Goal: Transaction & Acquisition: Obtain resource

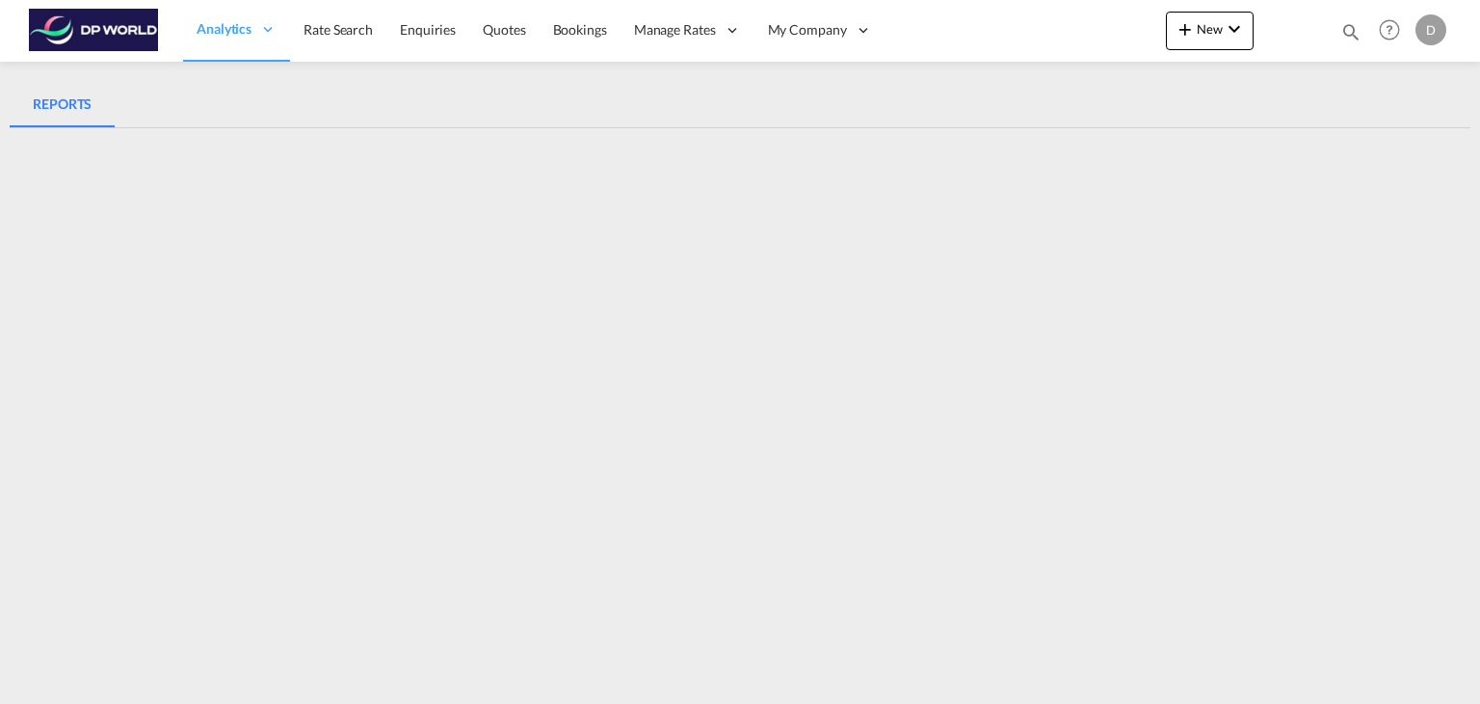
click at [1333, 73] on md-tabs "REPORTS REPORTS" at bounding box center [740, 364] width 1461 height 605
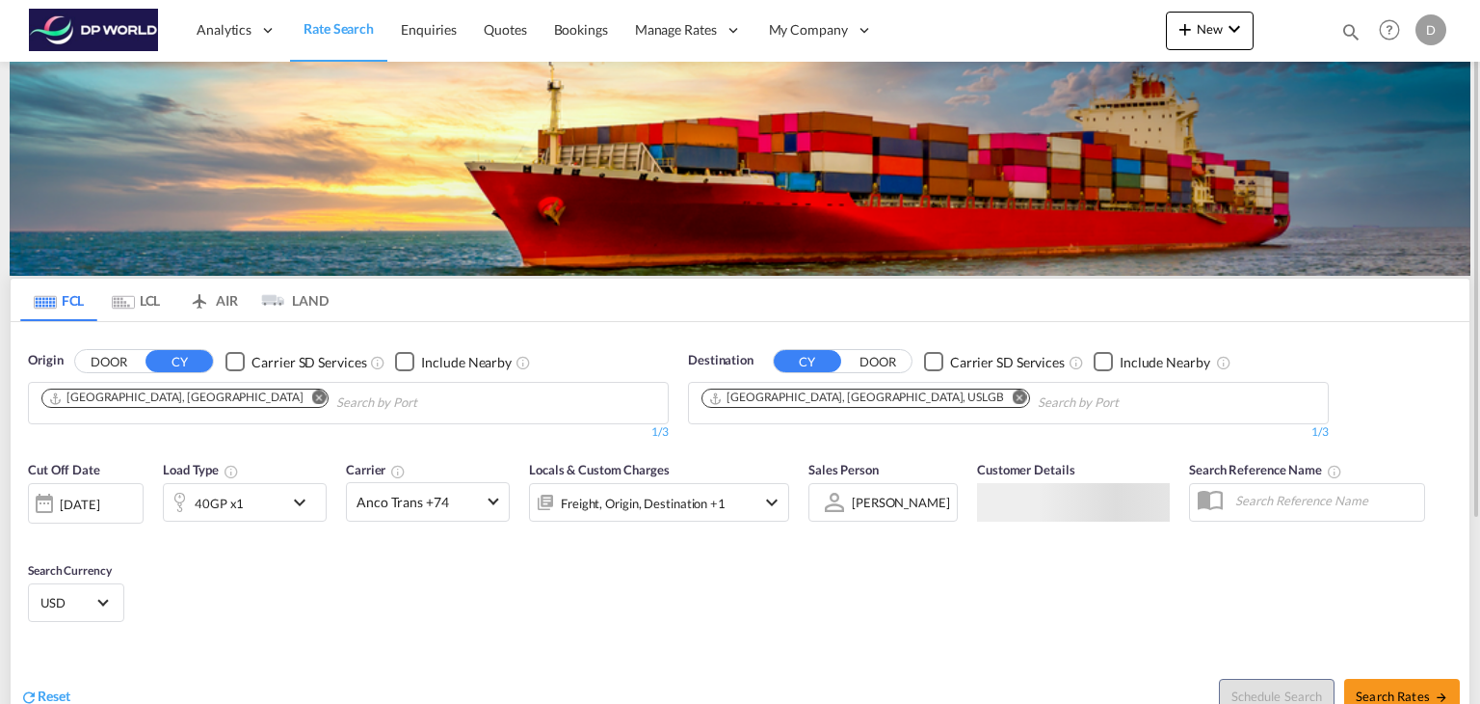
click at [447, 388] on md-chips "Shanghai, CNSHA" at bounding box center [348, 403] width 639 height 40
click at [1013, 398] on md-icon "Remove" at bounding box center [1020, 397] width 14 height 14
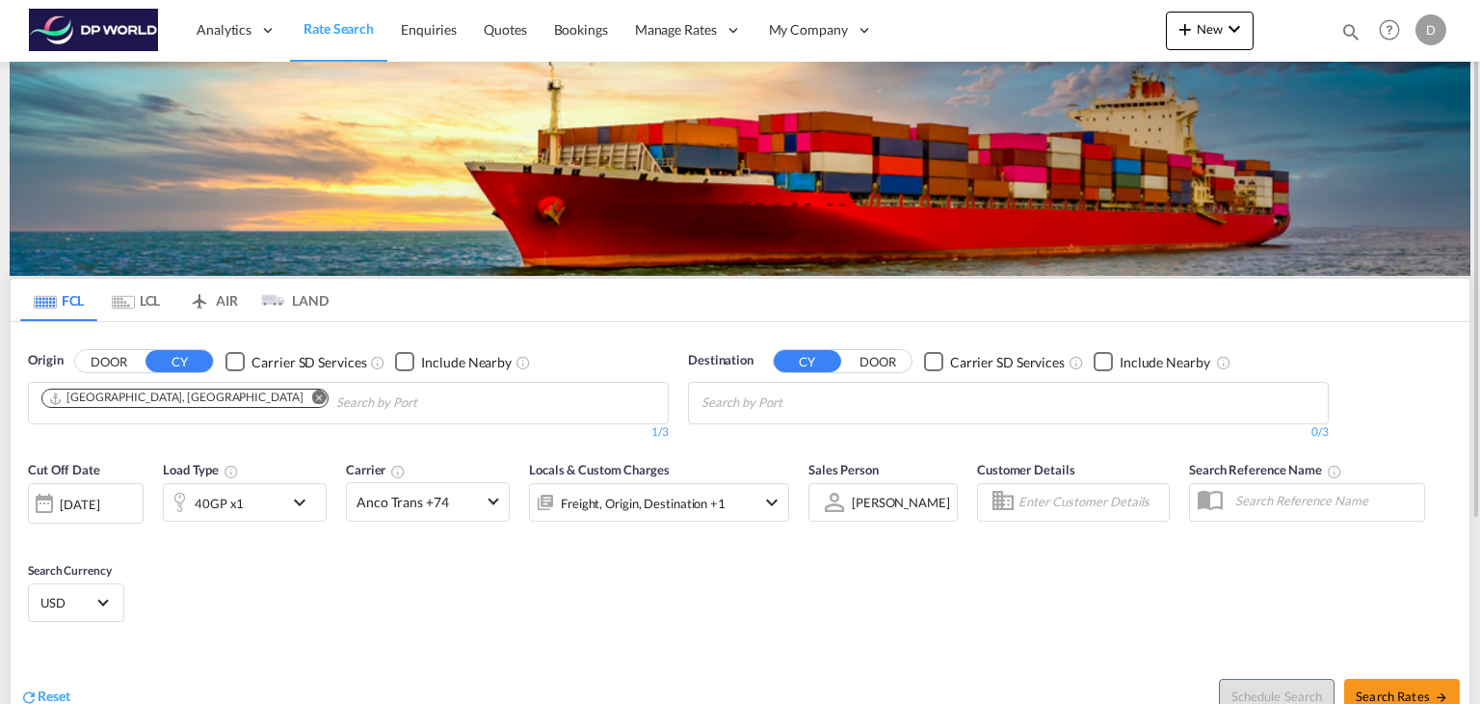
click at [791, 395] on body "Analytics Reports Dashboard Rate Search Enquiries Quotes Bookings" at bounding box center [740, 352] width 1480 height 704
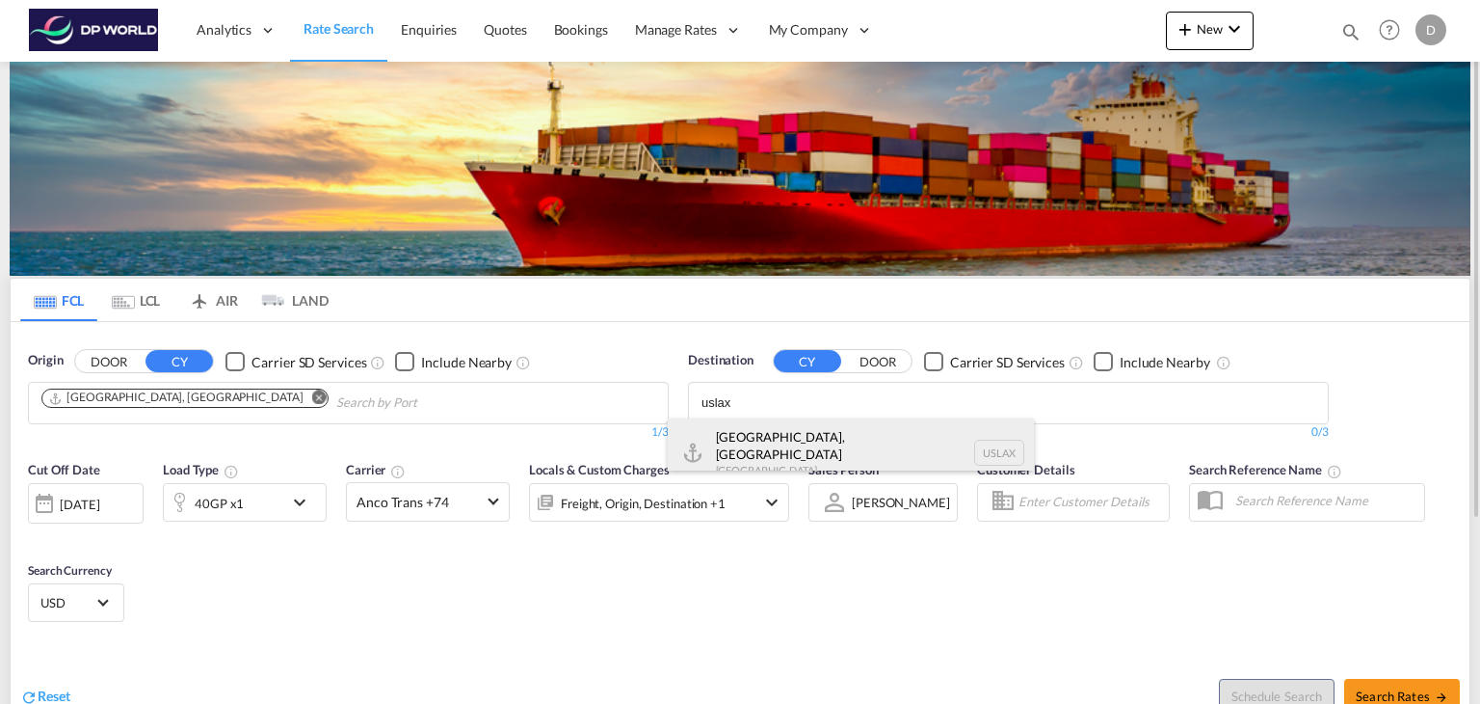
type input "uslax"
click at [795, 448] on div "Los Angeles, CA United States USLAX" at bounding box center [851, 452] width 366 height 69
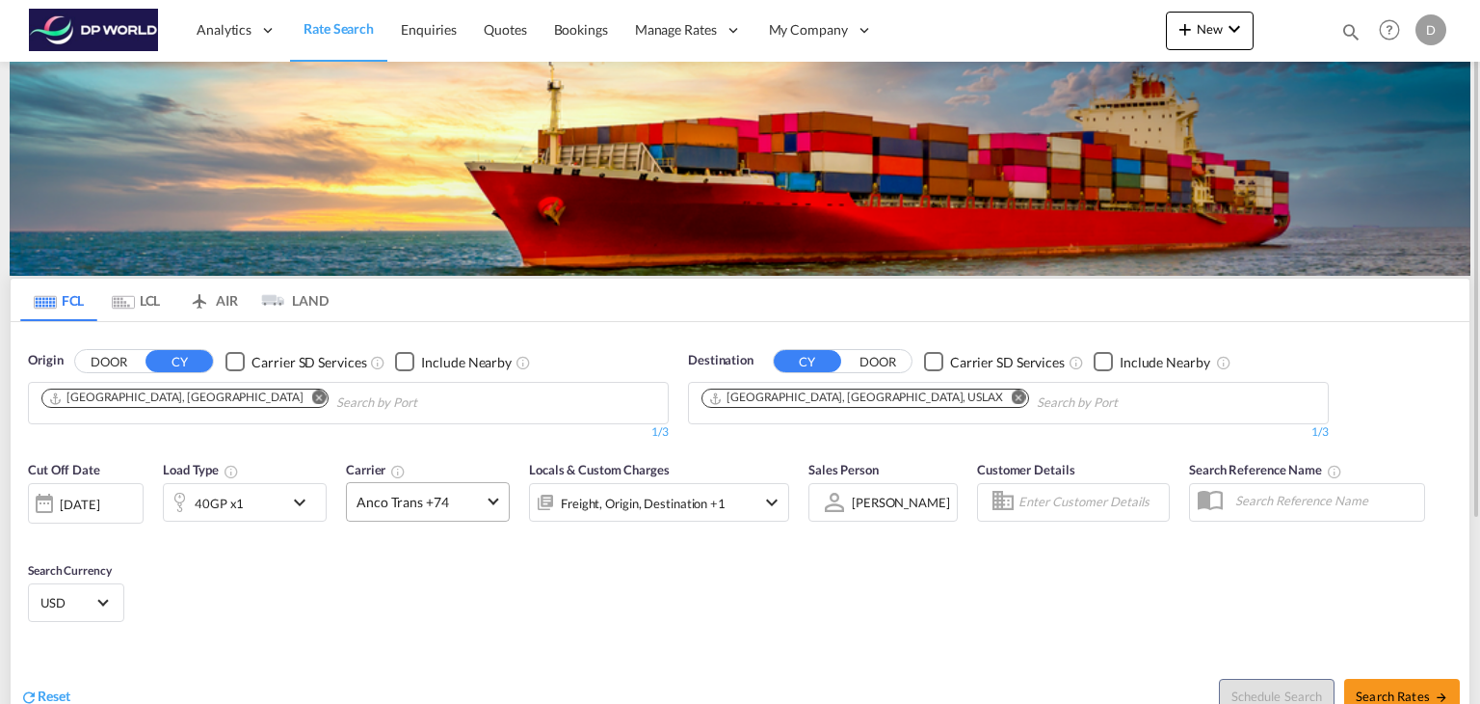
click at [440, 498] on span "Anco Trans +74" at bounding box center [419, 502] width 125 height 19
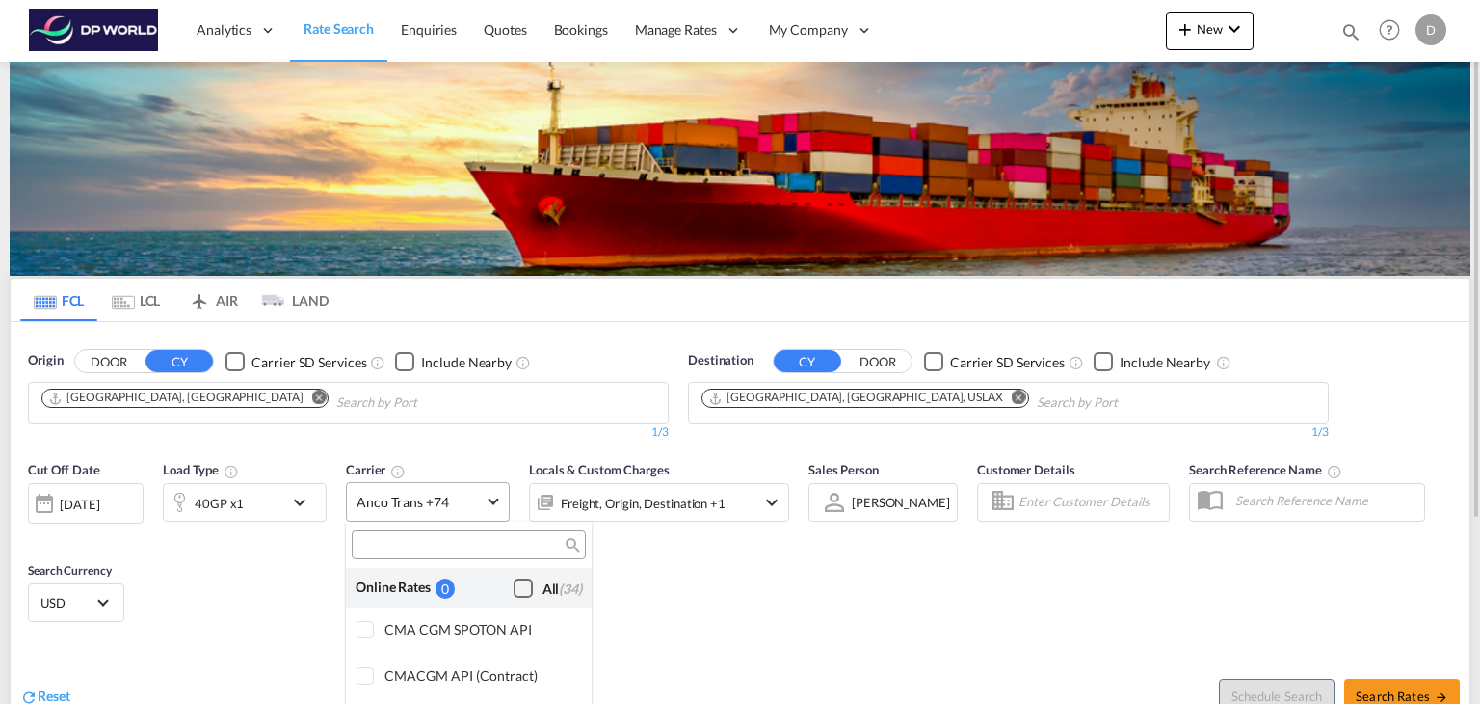
scroll to position [1546, 0]
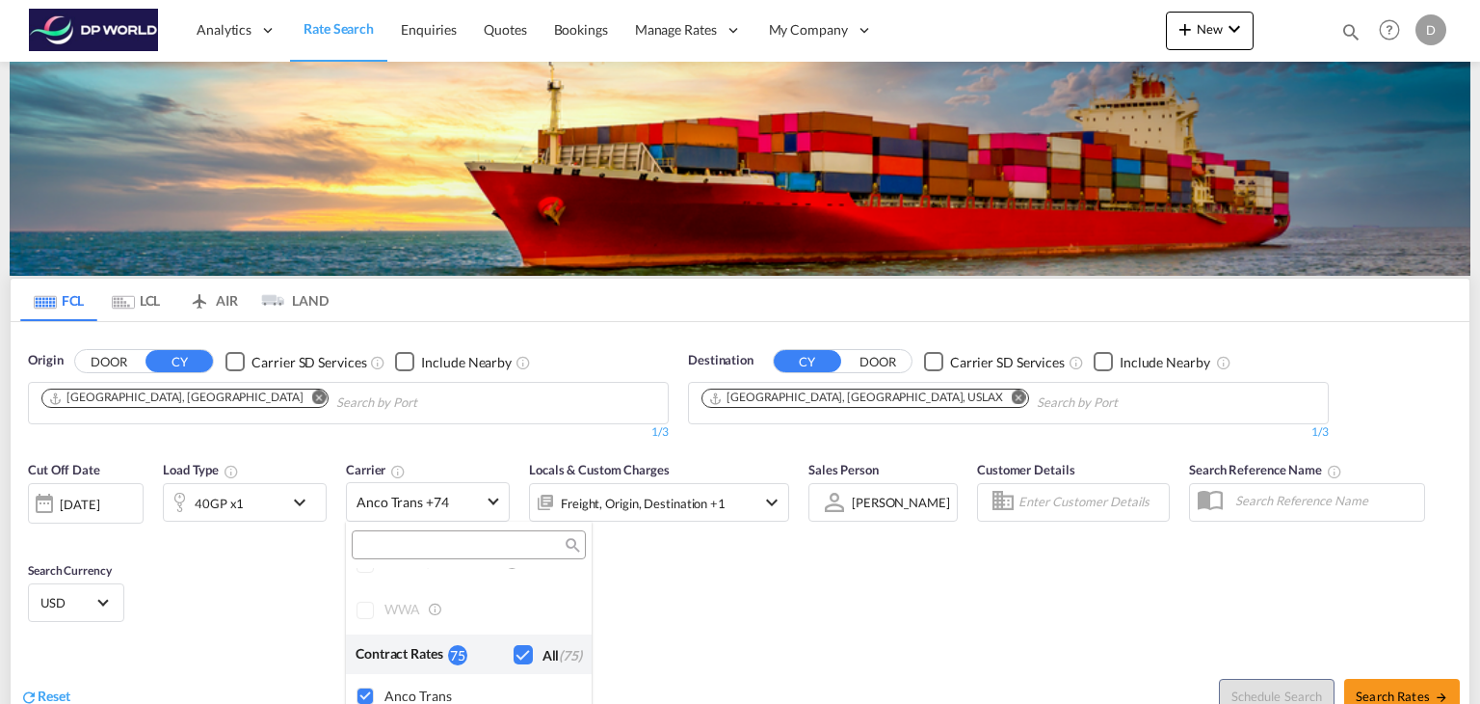
click at [441, 556] on div at bounding box center [469, 544] width 234 height 29
click at [447, 546] on input "search" at bounding box center [461, 545] width 207 height 17
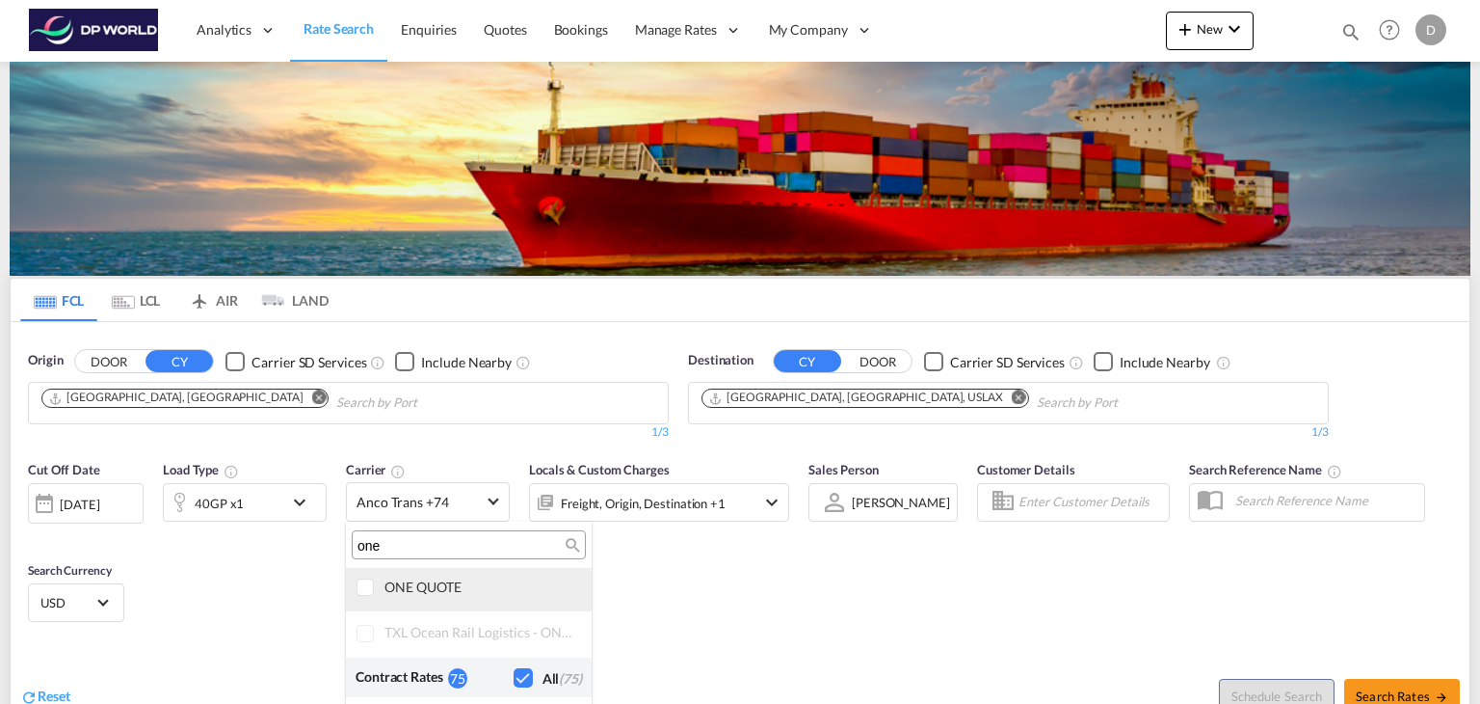
type input "one"
click at [408, 581] on div "ONE QUOTE" at bounding box center [481, 586] width 192 height 16
click at [657, 572] on md-backdrop at bounding box center [740, 352] width 1480 height 704
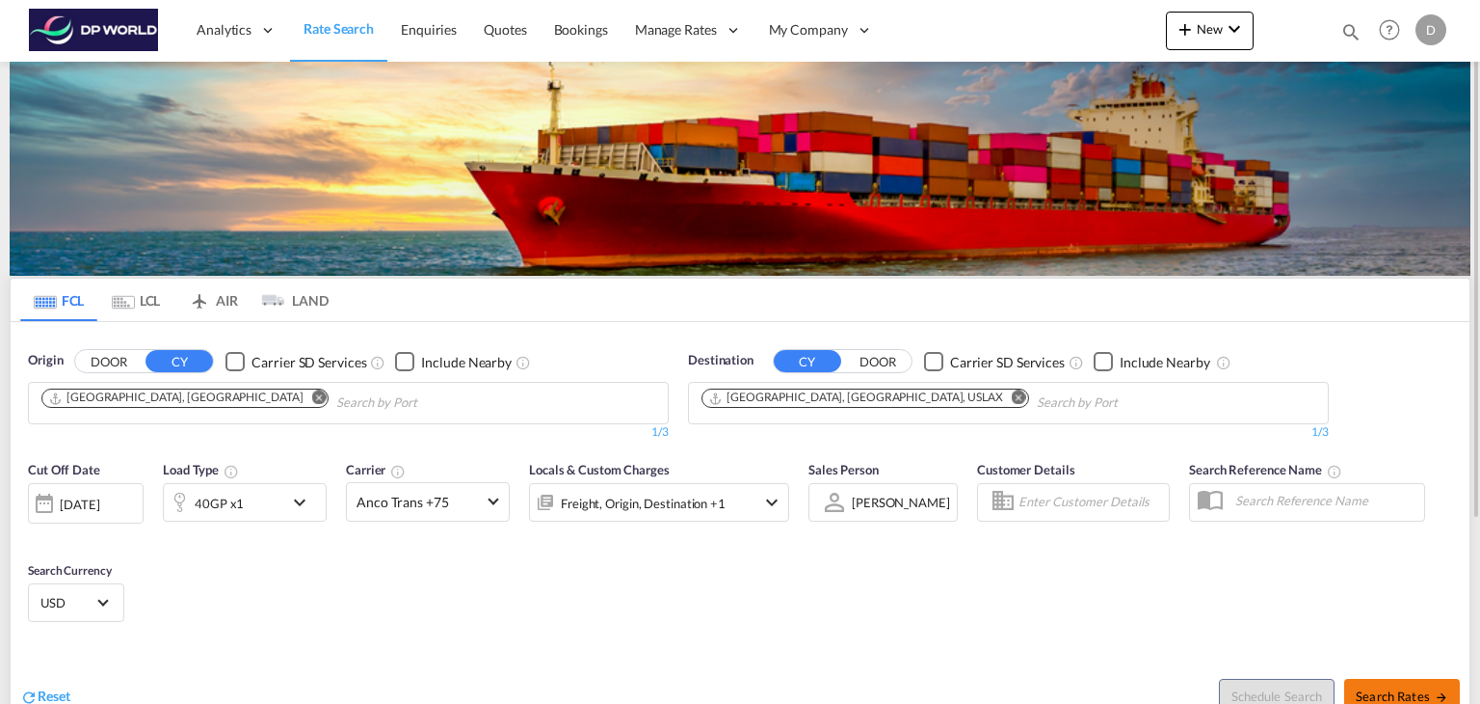
click at [1384, 688] on span "Search Rates" at bounding box center [1402, 695] width 93 height 15
type input "CNSHA to USLAX / 2 Sep 2025"
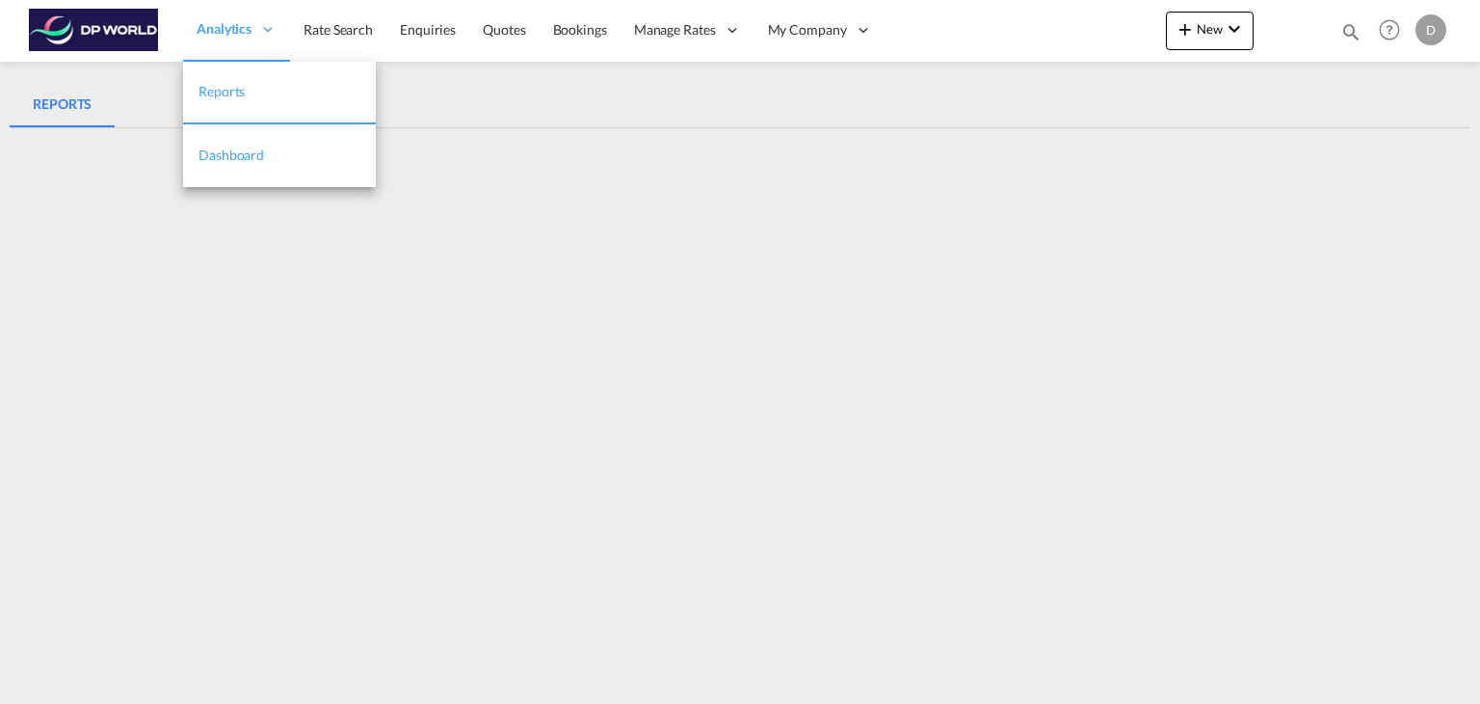
click at [254, 155] on span "Dashboard" at bounding box center [232, 155] width 66 height 16
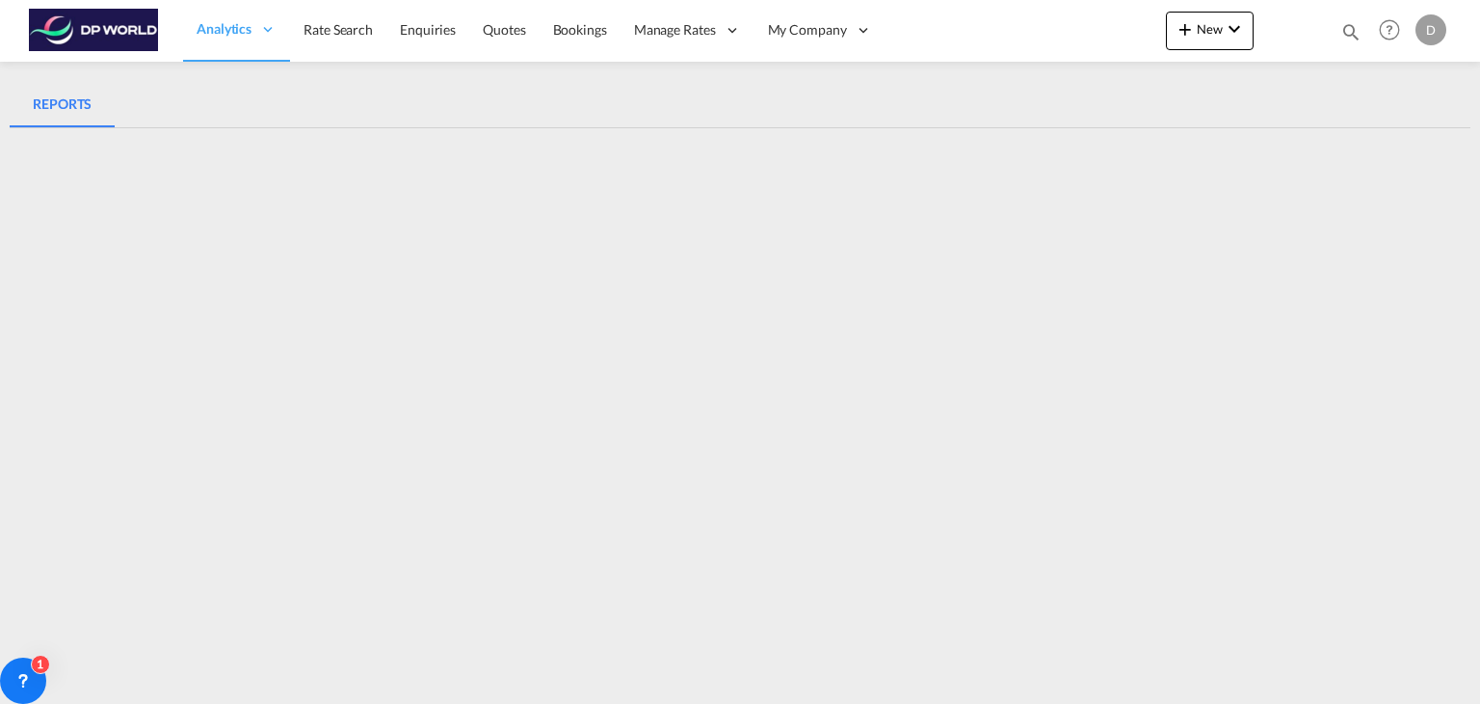
click at [113, 24] on img at bounding box center [94, 30] width 130 height 43
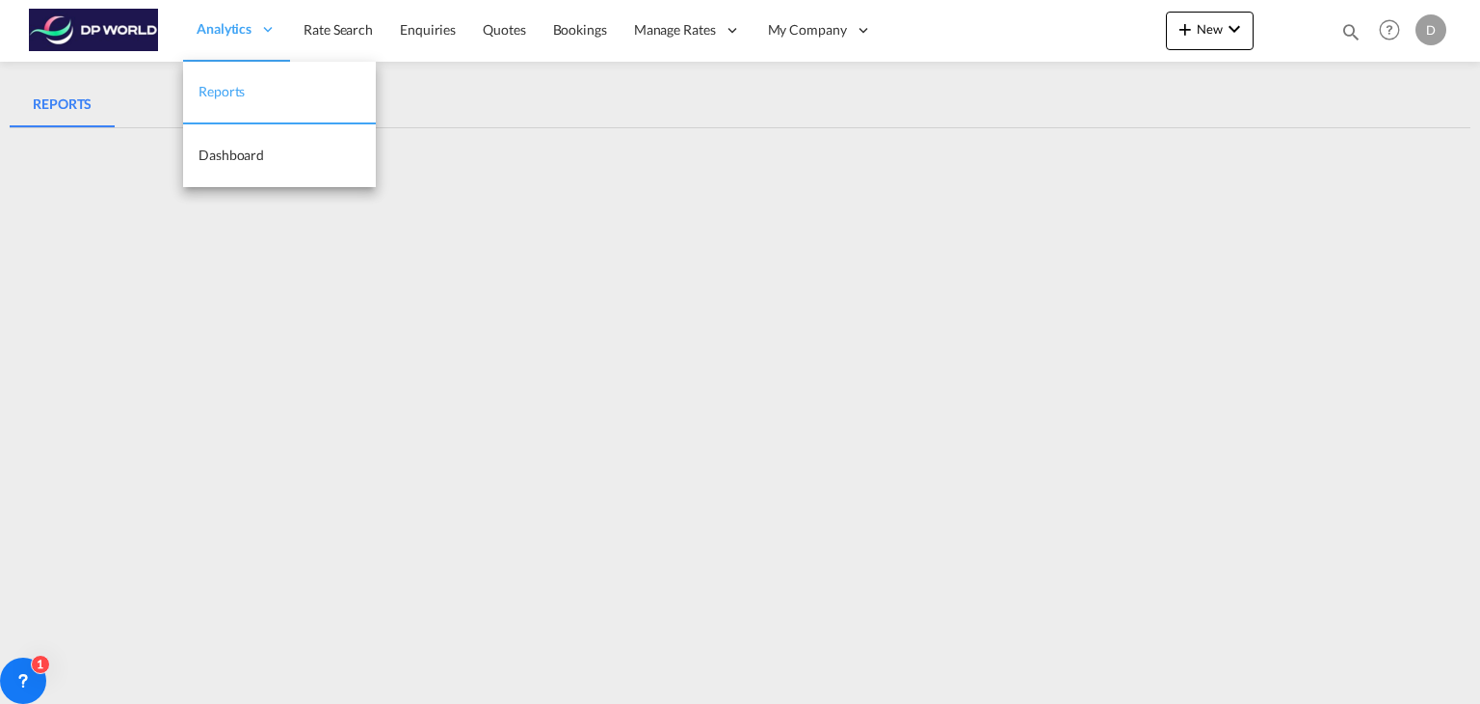
click at [223, 96] on span "Reports" at bounding box center [222, 91] width 46 height 16
click at [239, 86] on span "Reports" at bounding box center [222, 91] width 46 height 16
